Goal: Task Accomplishment & Management: Complete application form

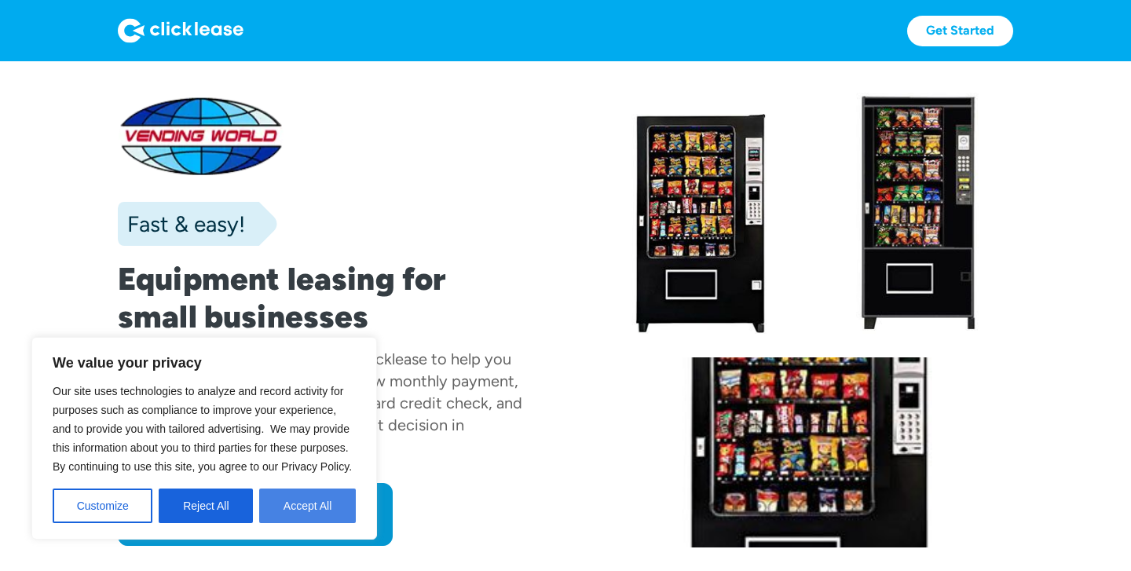
click at [283, 501] on button "Accept All" at bounding box center [307, 506] width 97 height 35
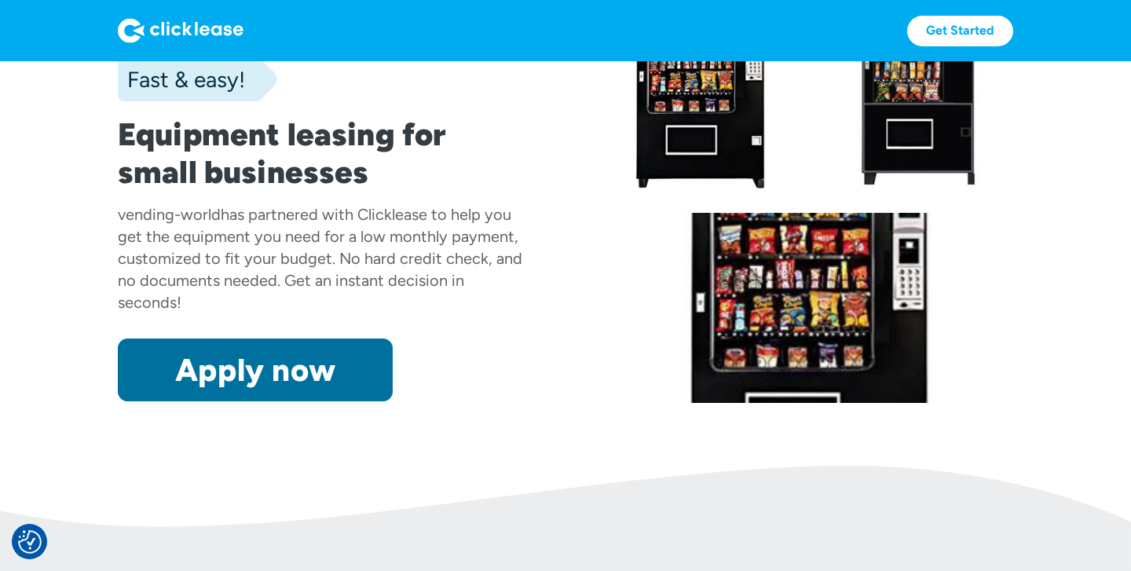
scroll to position [147, 0]
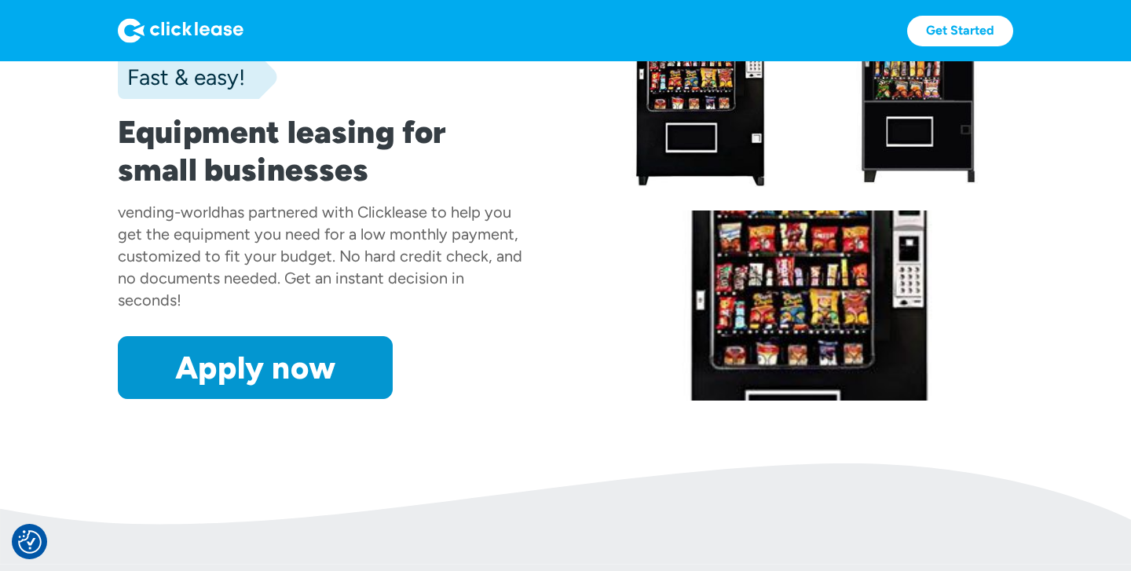
click at [302, 415] on section "Fast & easy! Equipment leasing for small businesses vending-world has partnered…" at bounding box center [565, 188] width 1131 height 549
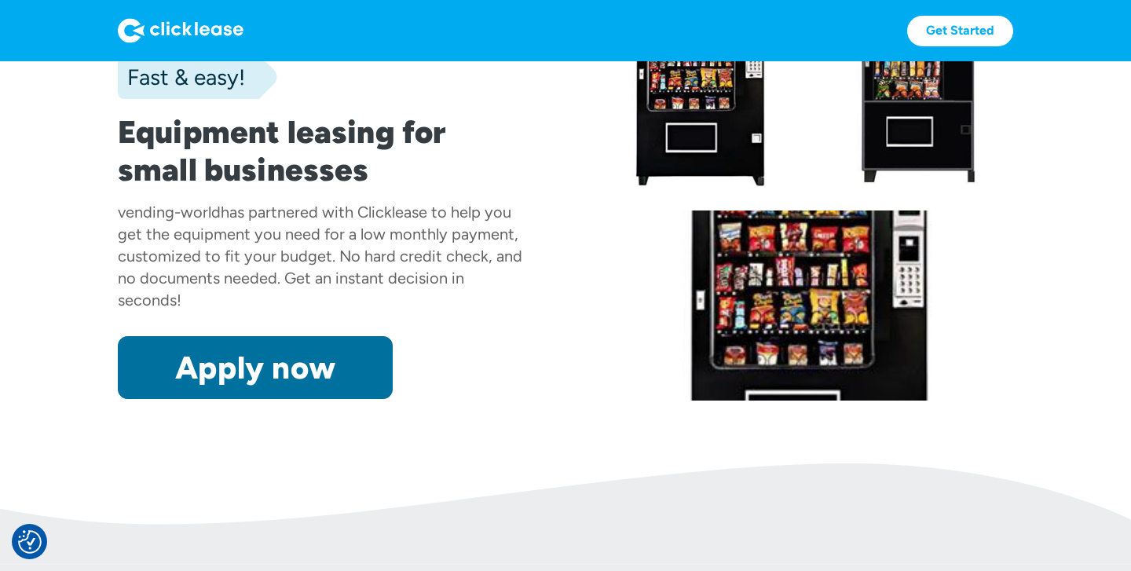
click at [307, 381] on link "Apply now" at bounding box center [255, 367] width 275 height 63
